Goal: Transaction & Acquisition: Book appointment/travel/reservation

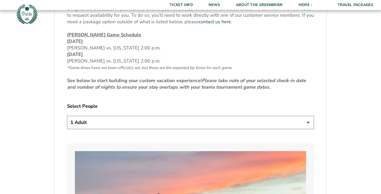
scroll to position [248, 0]
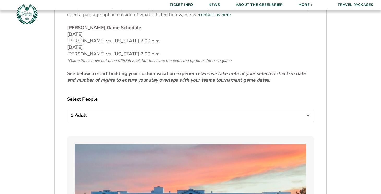
click at [164, 120] on select "1 Adult 2 Adults 3 Adults 4 Adults 2 Adults + 1 Child 2 Adults + 2 Children 2 A…" at bounding box center [190, 115] width 247 height 13
select select "2 Adults"
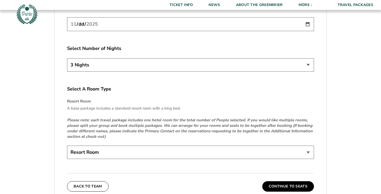
scroll to position [727, 0]
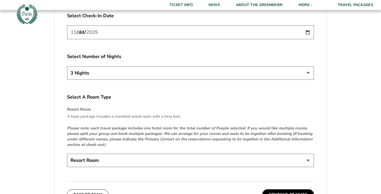
click at [173, 79] on select "3 Nights 4 Nights 5 Nights" at bounding box center [190, 72] width 247 height 13
select select "4 Nights"
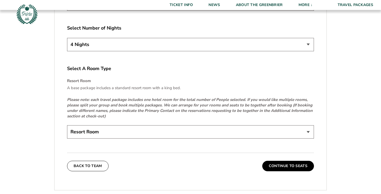
scroll to position [775, 0]
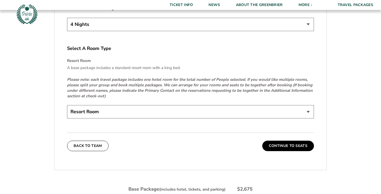
click at [176, 110] on select "Resort Room" at bounding box center [190, 111] width 247 height 13
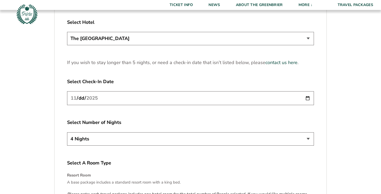
scroll to position [571, 0]
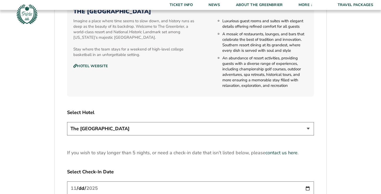
click at [184, 130] on select "The [GEOGRAPHIC_DATA]" at bounding box center [190, 128] width 247 height 13
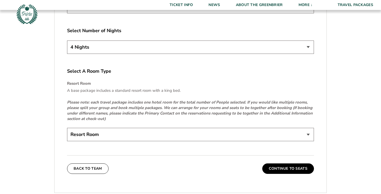
scroll to position [753, 0]
click at [182, 133] on select "Resort Room" at bounding box center [190, 133] width 247 height 13
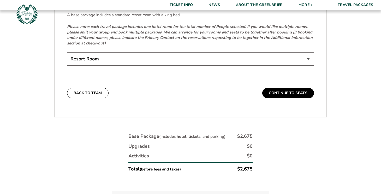
scroll to position [849, 0]
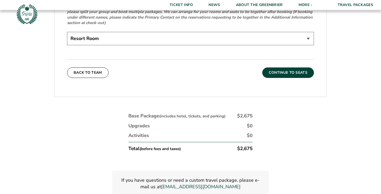
click at [286, 73] on button "Continue To Seats" at bounding box center [289, 72] width 52 height 10
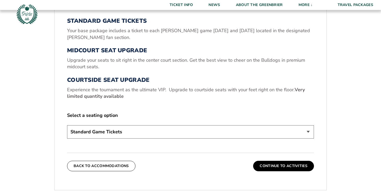
scroll to position [190, 0]
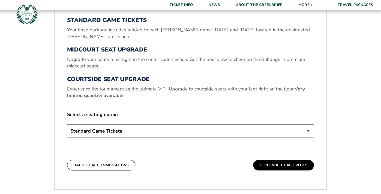
click at [225, 131] on select "Standard Game Tickets Midcourt Seat Upgrade (+$130 per person) Courtside Seat U…" at bounding box center [190, 130] width 247 height 13
select select "Courtside Seat Upgrade"
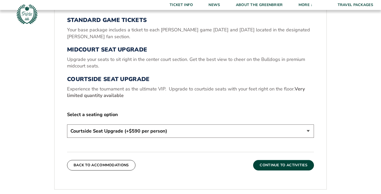
click at [265, 165] on button "Continue To Activities" at bounding box center [283, 165] width 61 height 10
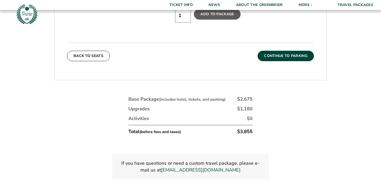
scroll to position [395, 0]
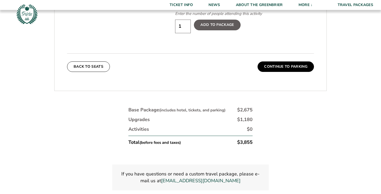
click at [277, 62] on button "Continue To Parking" at bounding box center [286, 66] width 56 height 10
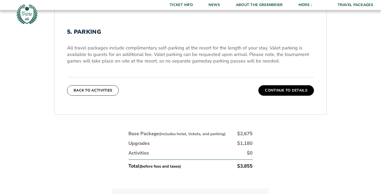
scroll to position [138, 0]
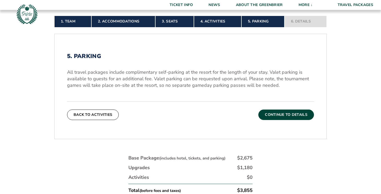
click at [269, 114] on button "Continue To Details" at bounding box center [287, 114] width 56 height 10
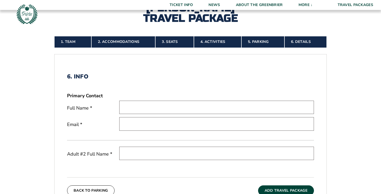
scroll to position [77, 0]
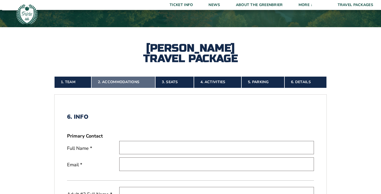
click at [130, 83] on link "2. Accommodations" at bounding box center [123, 81] width 64 height 11
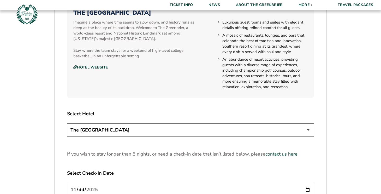
scroll to position [601, 0]
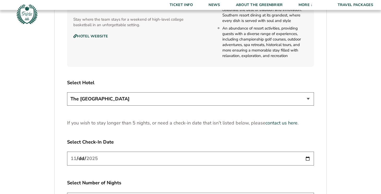
click at [163, 103] on select "The [GEOGRAPHIC_DATA]" at bounding box center [190, 98] width 247 height 13
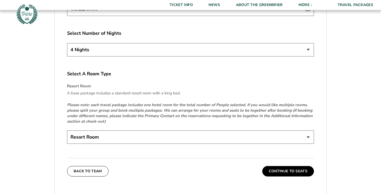
scroll to position [752, 0]
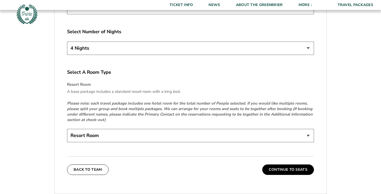
click at [152, 135] on select "Resort Room" at bounding box center [190, 135] width 247 height 13
click at [309, 136] on select "Resort Room" at bounding box center [190, 135] width 247 height 13
click at [309, 49] on select "3 Nights 4 Nights 5 Nights" at bounding box center [190, 48] width 247 height 13
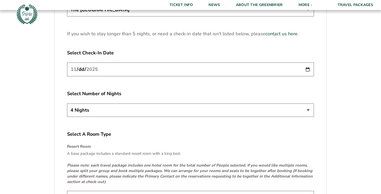
scroll to position [682, 0]
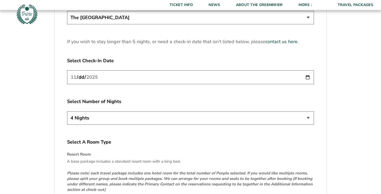
click at [309, 77] on input "[DATE]" at bounding box center [190, 77] width 247 height 14
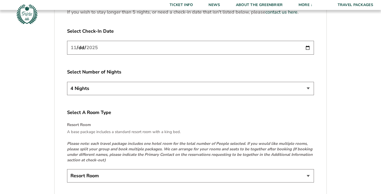
scroll to position [699, 0]
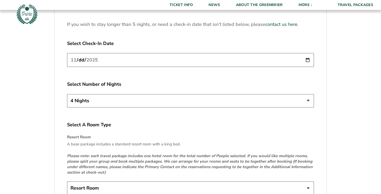
click at [310, 60] on input "[DATE]" at bounding box center [190, 60] width 247 height 14
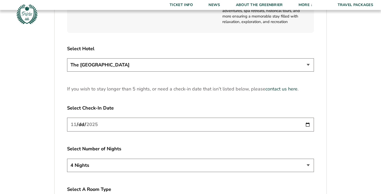
scroll to position [636, 0]
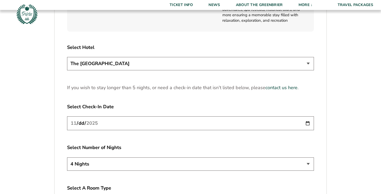
click at [308, 123] on input "[DATE]" at bounding box center [190, 123] width 247 height 14
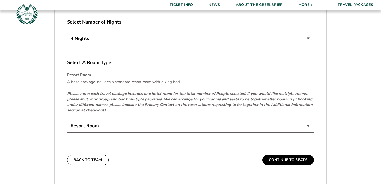
scroll to position [764, 0]
